Goal: Task Accomplishment & Management: Manage account settings

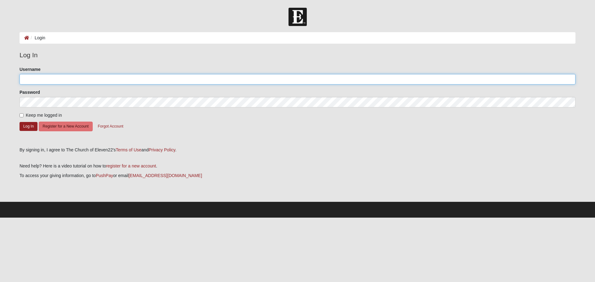
drag, startPoint x: 76, startPoint y: 76, endPoint x: 74, endPoint y: 81, distance: 4.8
click at [75, 78] on input "Username" at bounding box center [298, 79] width 556 height 11
type input "nicmonge515"
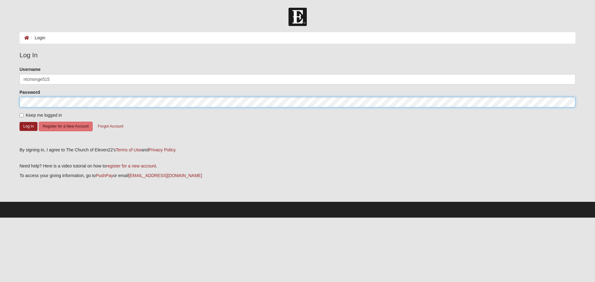
click at [20, 122] on button "Log In" at bounding box center [29, 126] width 18 height 9
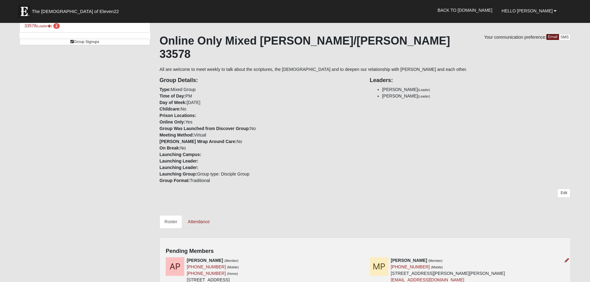
scroll to position [155, 0]
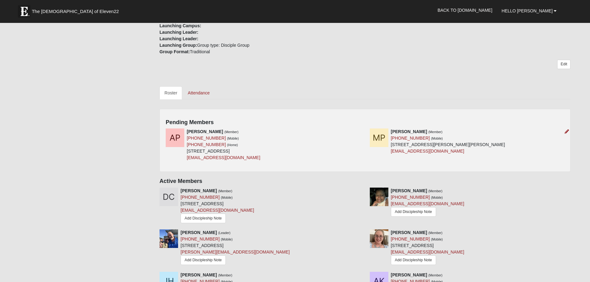
click at [564, 129] on div at bounding box center [566, 132] width 7 height 7
click at [566, 130] on icon at bounding box center [567, 132] width 4 height 4
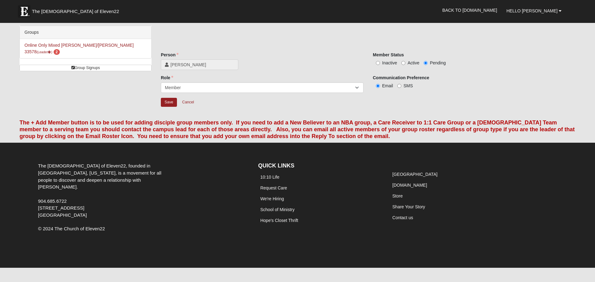
click at [408, 64] on span "Active" at bounding box center [414, 62] width 12 height 5
click at [405, 64] on input "Active" at bounding box center [403, 63] width 4 height 4
radio input "true"
click at [168, 102] on input "Save" at bounding box center [169, 102] width 16 height 9
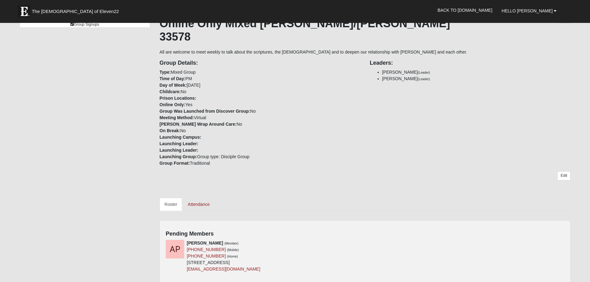
scroll to position [124, 0]
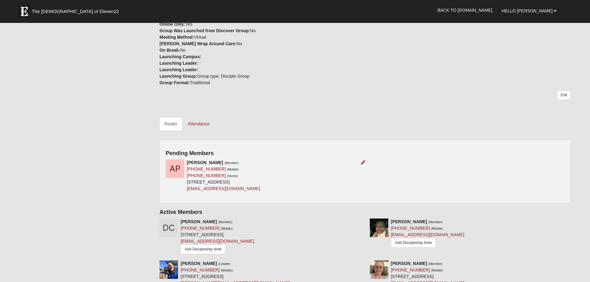
click at [276, 160] on div "[PERSON_NAME] (Member) [PHONE_NUMBER] (Mobile) [PHONE_NUMBER] (Home) [STREET_AD…" at bounding box center [263, 176] width 204 height 33
click at [364, 161] on icon at bounding box center [363, 163] width 4 height 4
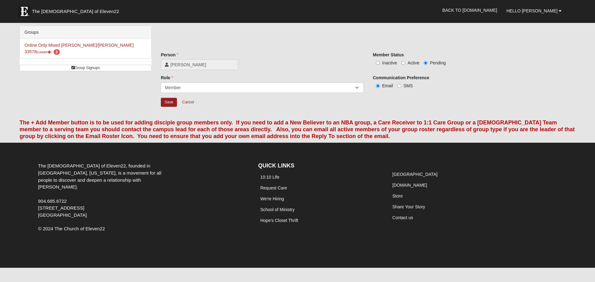
click at [418, 60] on label "Active" at bounding box center [410, 63] width 18 height 6
click at [405, 61] on input "Active" at bounding box center [403, 63] width 4 height 4
radio input "true"
click at [175, 102] on input "Save" at bounding box center [169, 102] width 16 height 9
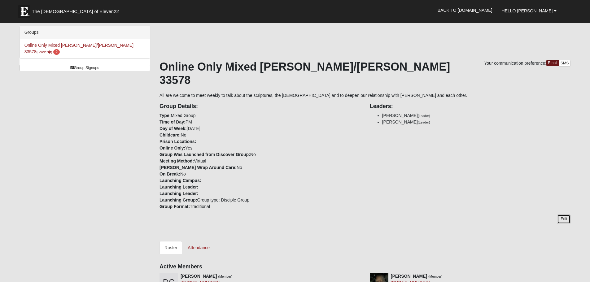
click at [560, 215] on link "Edit" at bounding box center [564, 219] width 13 height 9
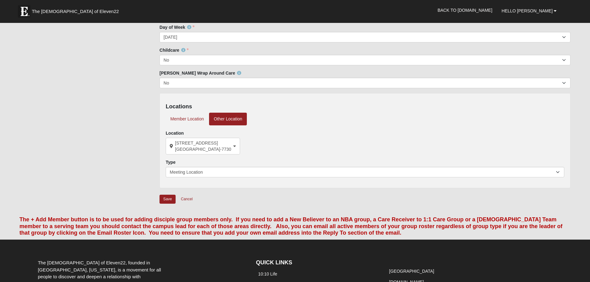
scroll to position [155, 0]
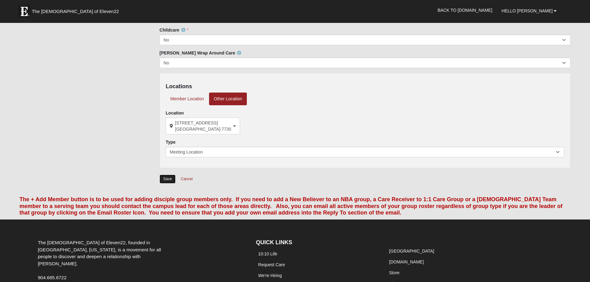
drag, startPoint x: 170, startPoint y: 180, endPoint x: 197, endPoint y: 183, distance: 27.1
click at [171, 181] on input "Save" at bounding box center [168, 179] width 16 height 9
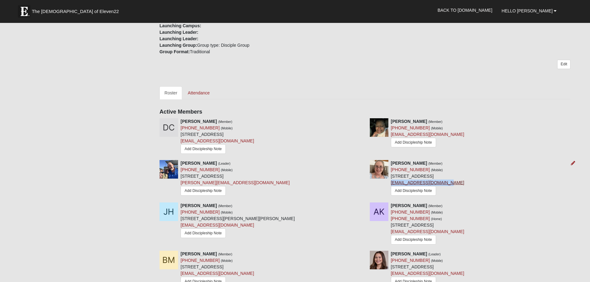
drag, startPoint x: 443, startPoint y: 169, endPoint x: 391, endPoint y: 172, distance: 51.2
click at [391, 172] on div "[PERSON_NAME] (Member) [PHONE_NUMBER] (Mobile) [STREET_ADDRESS] [EMAIL_ADDRESS]…" at bounding box center [427, 178] width 73 height 37
copy link "[EMAIL_ADDRESS][DOMAIN_NAME]"
click at [507, 93] on div "Your communication preference: Email SMS Online Only Mixed [PERSON_NAME]/[PERSO…" at bounding box center [365, 144] width 411 height 479
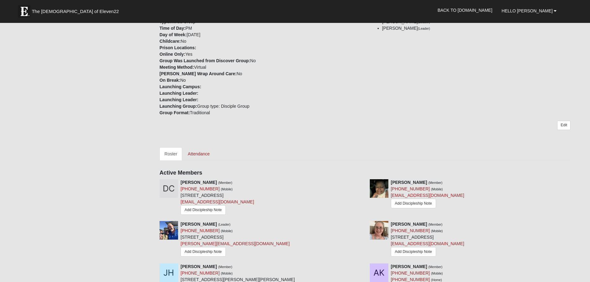
scroll to position [31, 0]
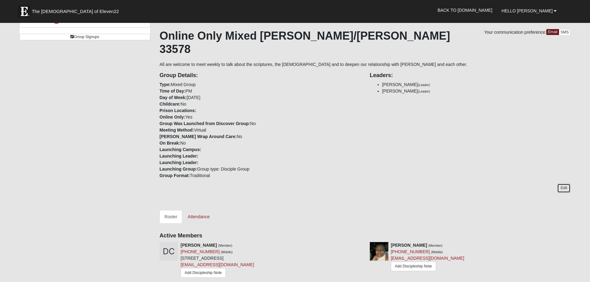
click at [567, 184] on link "Edit" at bounding box center [564, 188] width 13 height 9
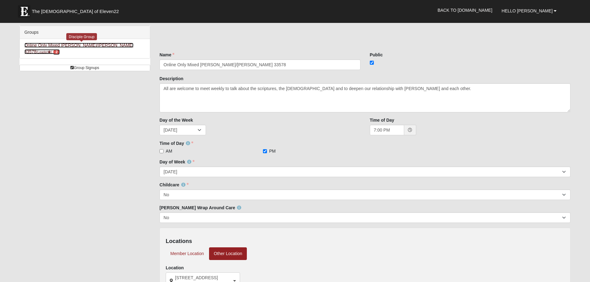
click at [70, 46] on link "Online Only Mixed [PERSON_NAME]/[PERSON_NAME] 33578 (Leader ) 2" at bounding box center [78, 48] width 109 height 11
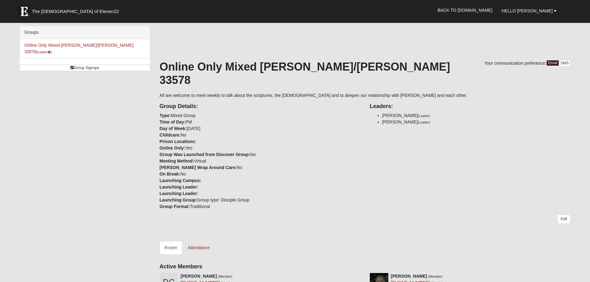
click at [549, 62] on link "Email" at bounding box center [553, 63] width 13 height 6
